Goal: Task Accomplishment & Management: Use online tool/utility

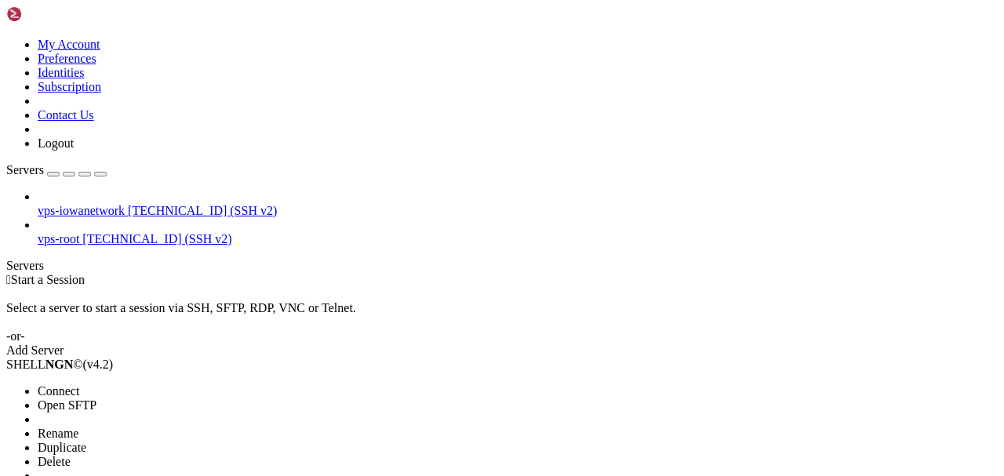
click at [143, 384] on li "Connect" at bounding box center [109, 391] width 143 height 14
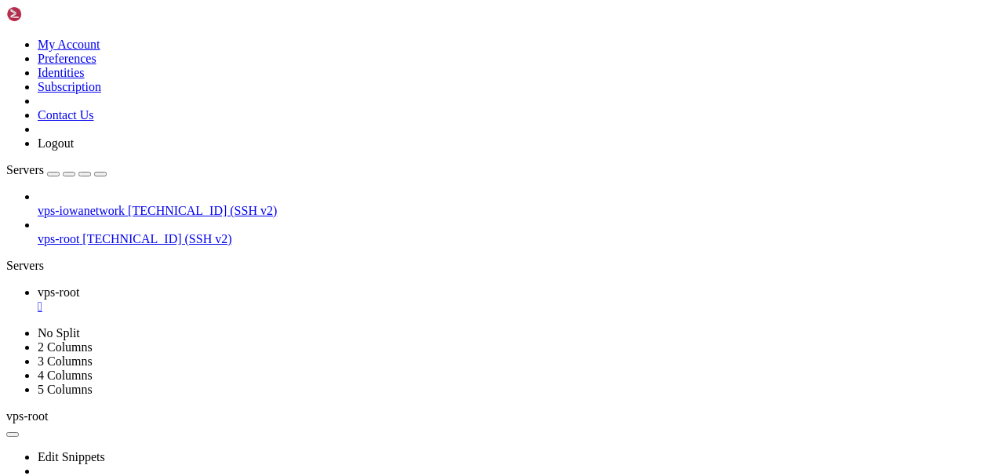
scroll to position [29330, 0]
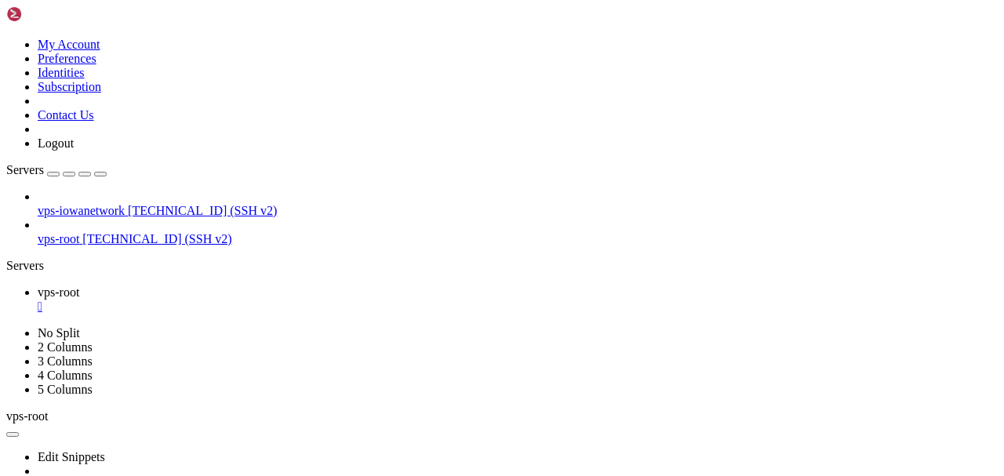
drag, startPoint x: 455, startPoint y: 706, endPoint x: 349, endPoint y: 696, distance: 106.4
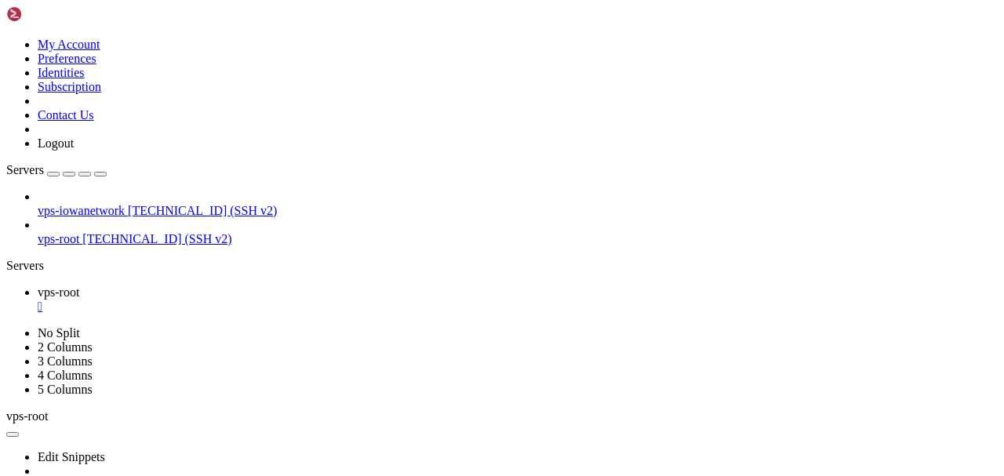
drag, startPoint x: 491, startPoint y: 842, endPoint x: 336, endPoint y: 805, distance: 159.6
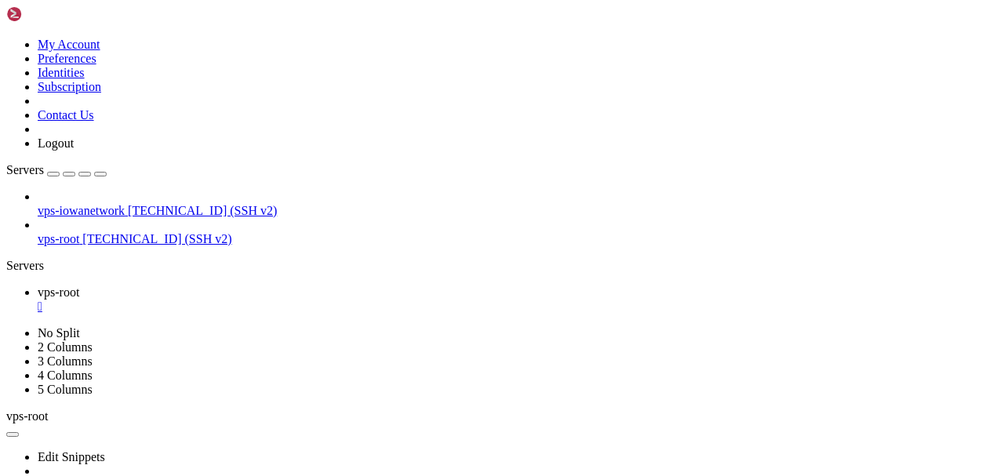
click at [278, 300] on div "" at bounding box center [518, 307] width 960 height 14
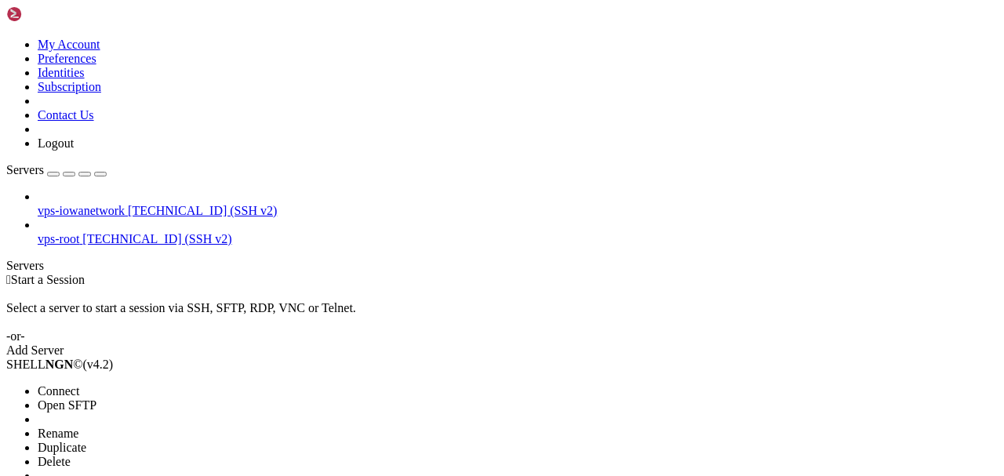
drag, startPoint x: 149, startPoint y: 132, endPoint x: 344, endPoint y: 0, distance: 235.6
click at [150, 398] on li "Open SFTP" at bounding box center [109, 405] width 143 height 14
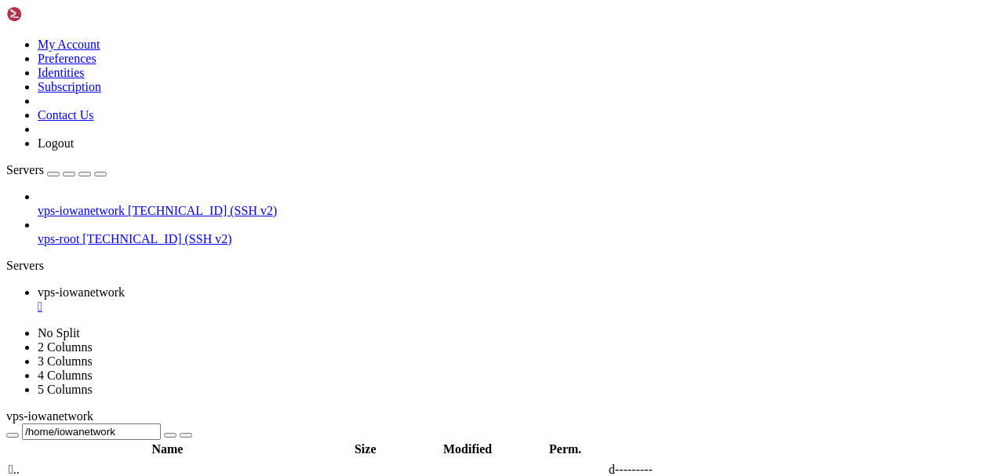
type input "/home/iowanetwork/Downloads"
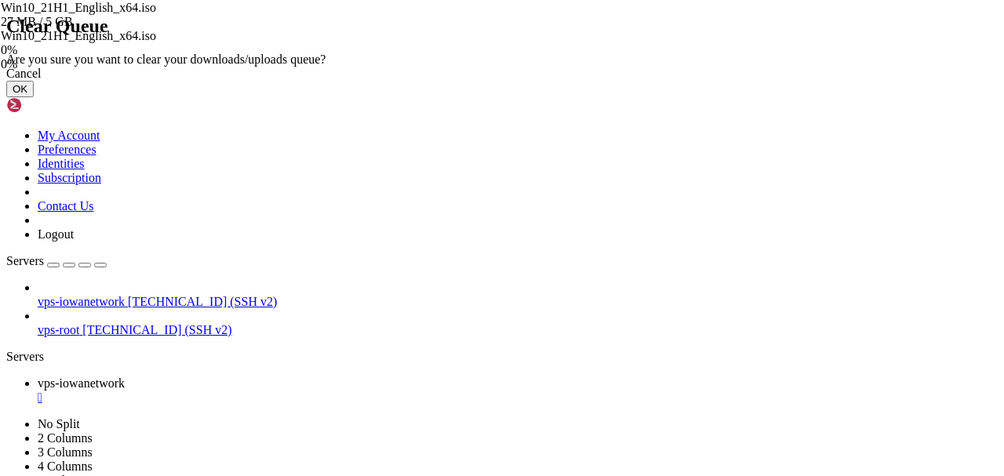
click at [34, 97] on button "OK" at bounding box center [19, 89] width 27 height 16
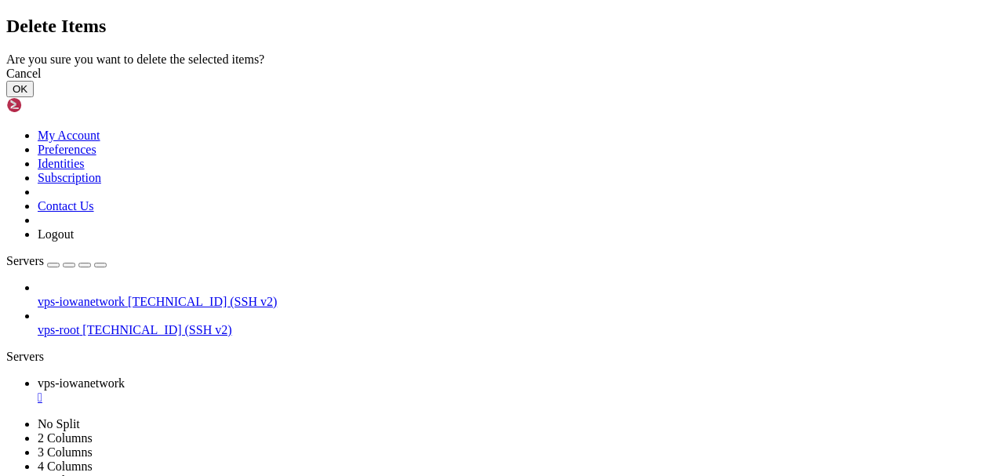
click at [34, 97] on button "OK" at bounding box center [19, 89] width 27 height 16
